Goal: Task Accomplishment & Management: Use online tool/utility

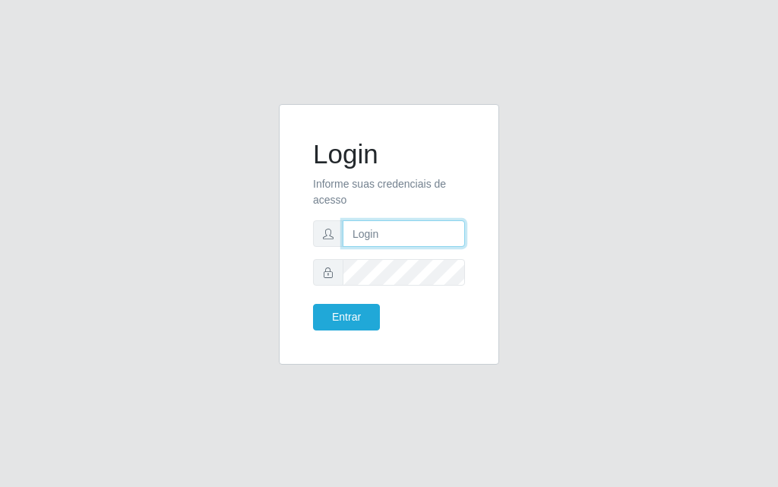
click at [368, 236] on input "text" at bounding box center [404, 233] width 122 height 27
type input "[PERSON_NAME]"
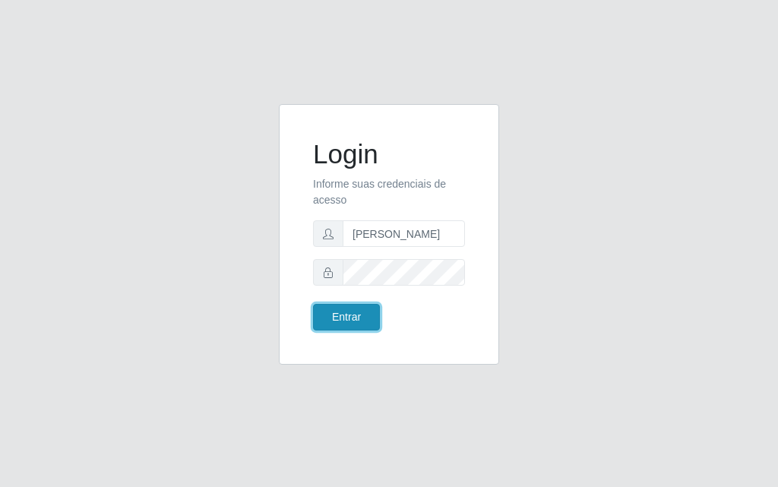
click at [357, 316] on button "Entrar" at bounding box center [346, 317] width 67 height 27
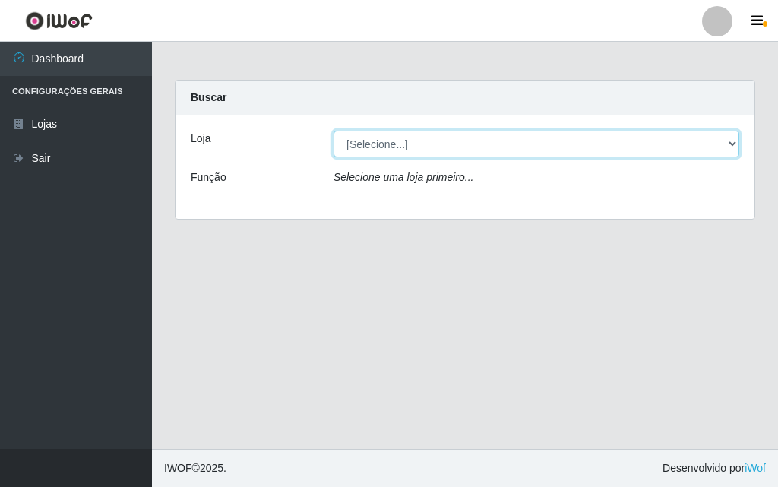
click at [735, 145] on select "[Selecione...] Divino Fogão - [GEOGRAPHIC_DATA]" at bounding box center [537, 144] width 406 height 27
select select "499"
click at [334, 131] on select "[Selecione...] Divino Fogão - [GEOGRAPHIC_DATA]" at bounding box center [537, 144] width 406 height 27
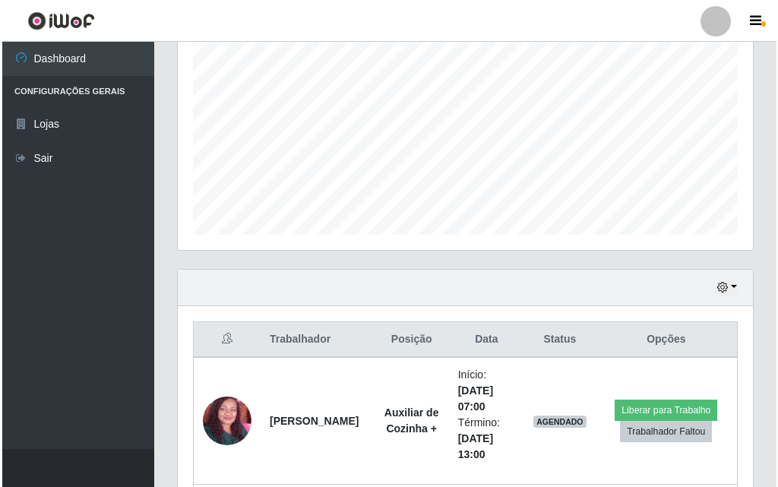
scroll to position [460, 0]
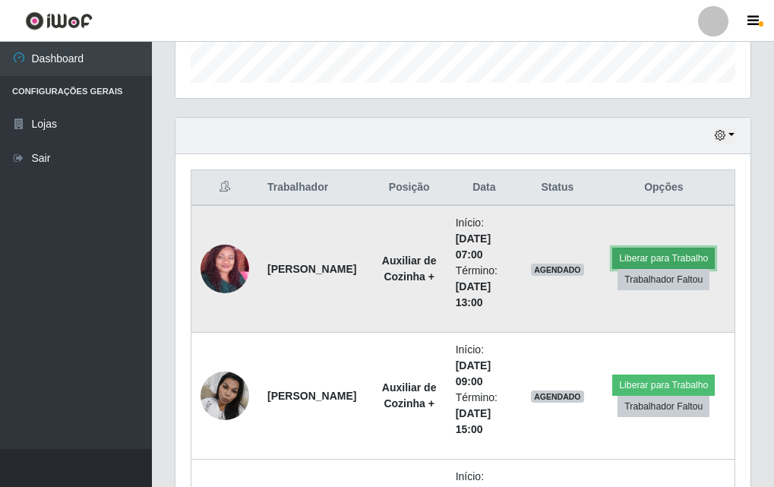
click at [680, 254] on button "Liberar para Trabalho" at bounding box center [663, 258] width 103 height 21
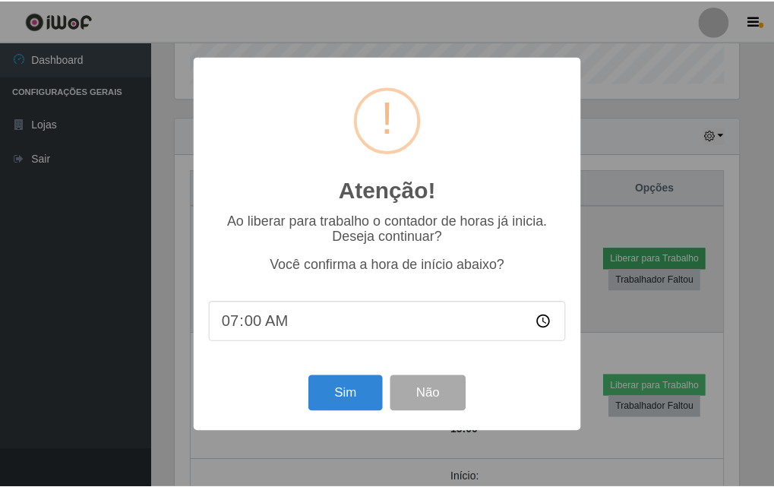
scroll to position [315, 568]
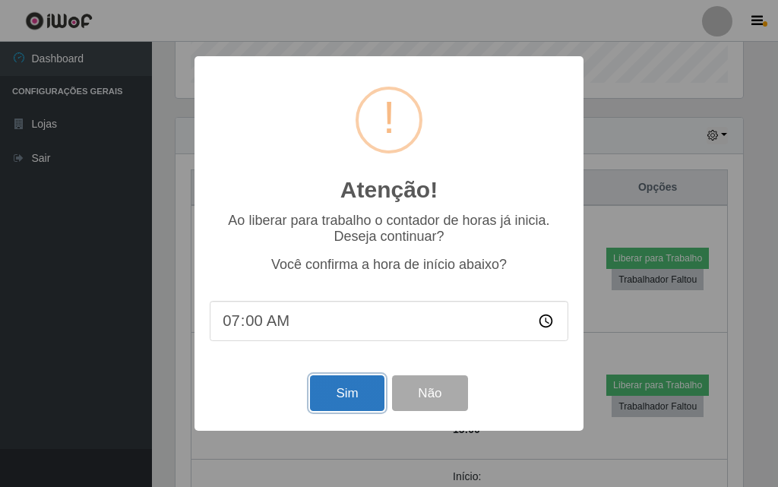
click at [348, 403] on button "Sim" at bounding box center [347, 393] width 74 height 36
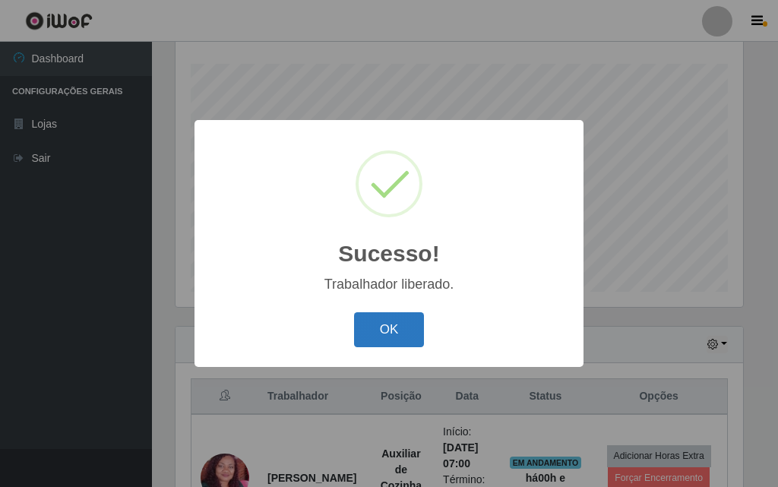
click at [393, 342] on button "OK" at bounding box center [389, 330] width 71 height 36
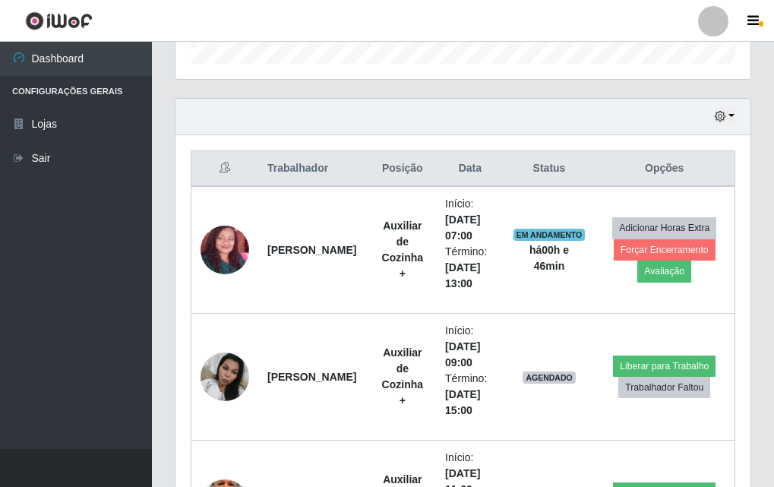
scroll to position [555, 0]
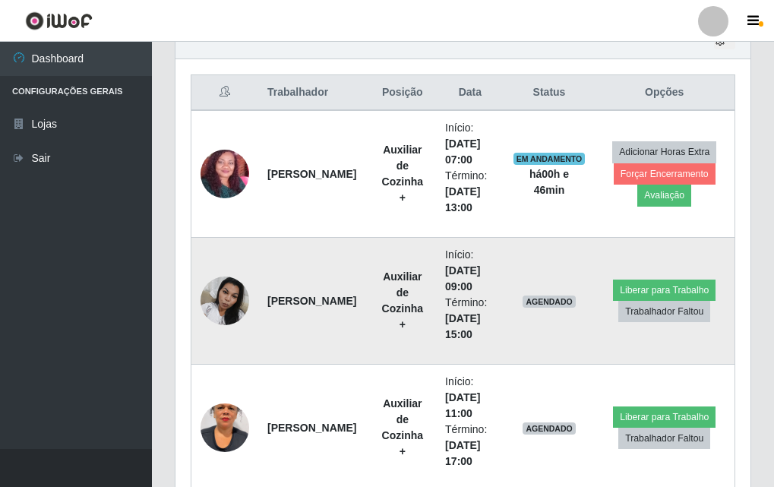
click at [220, 307] on img at bounding box center [225, 300] width 49 height 65
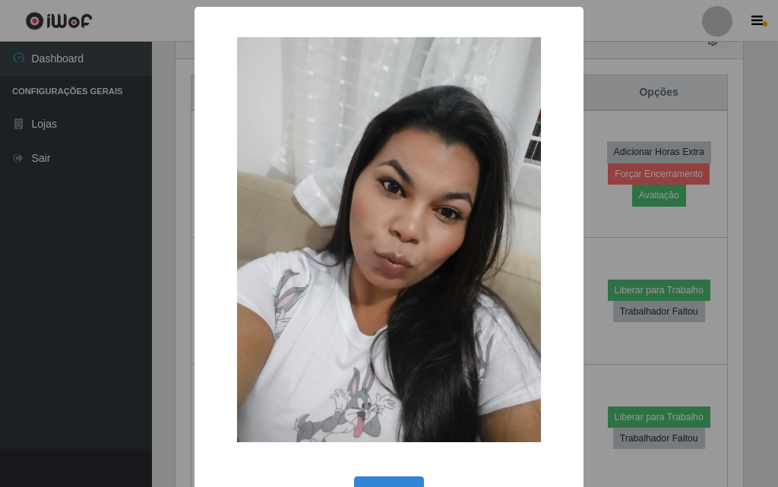
click at [144, 298] on div "× OK Cancel" at bounding box center [389, 243] width 778 height 487
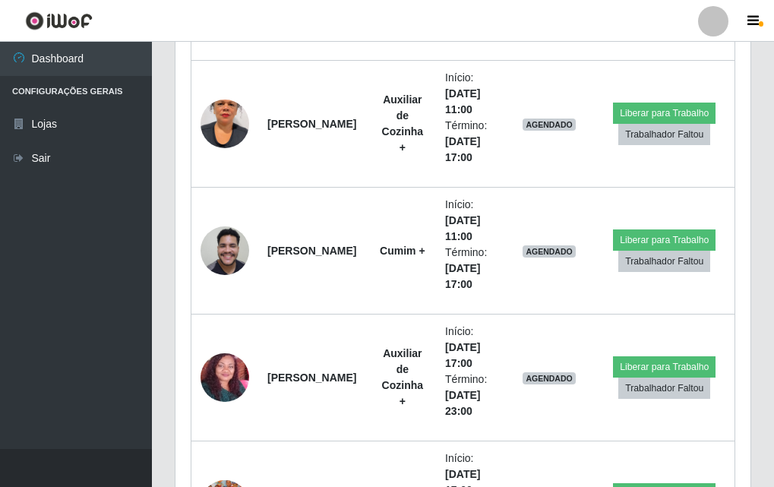
scroll to position [783, 0]
